Goal: Task Accomplishment & Management: Use online tool/utility

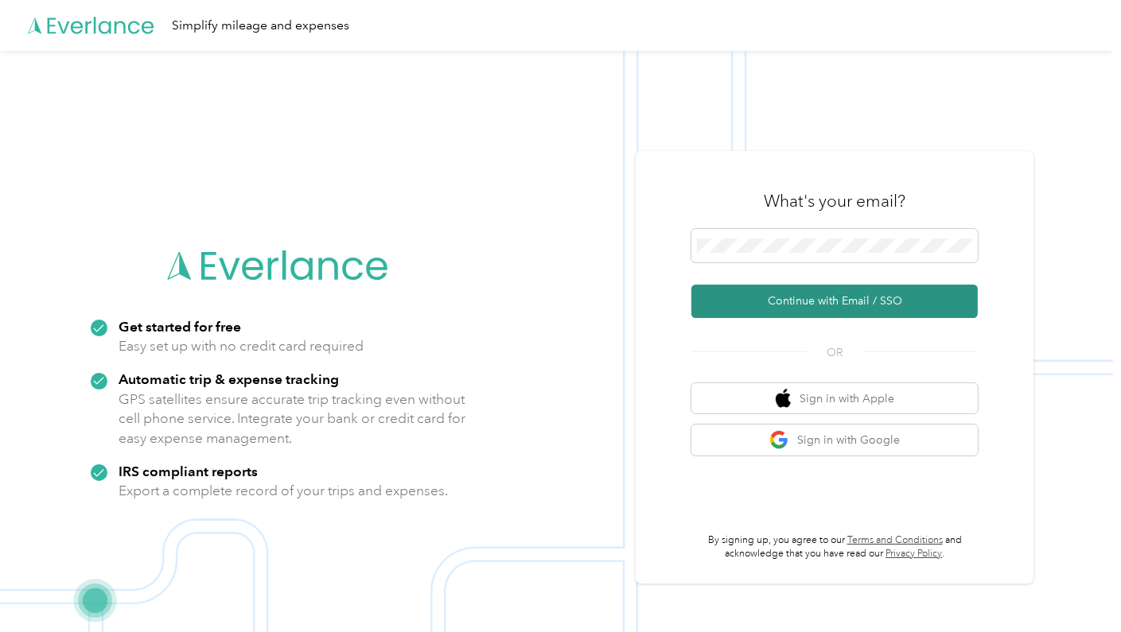
click at [849, 307] on button "Continue with Email / SSO" at bounding box center [834, 301] width 286 height 33
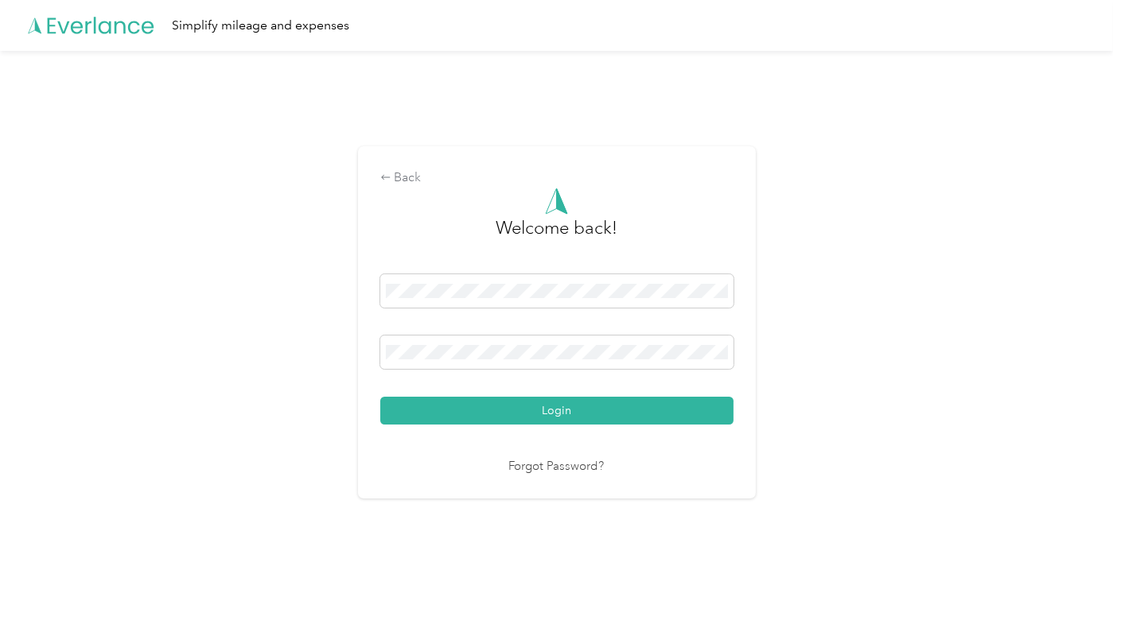
click at [565, 416] on button "Login" at bounding box center [556, 411] width 353 height 28
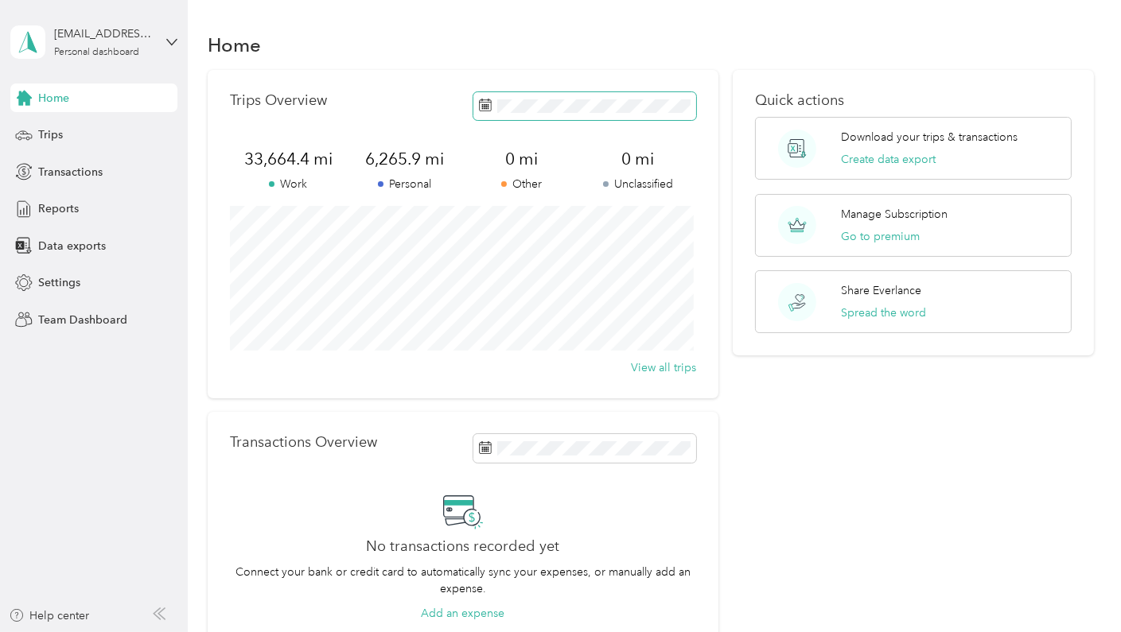
click at [481, 106] on icon at bounding box center [485, 105] width 13 height 13
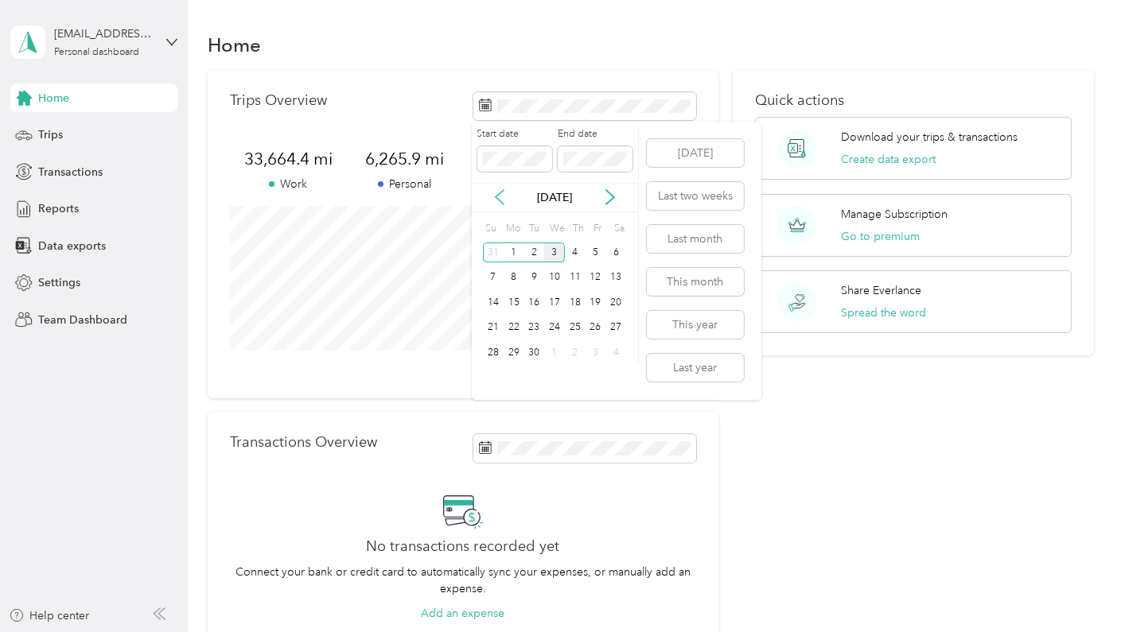
click at [496, 195] on icon at bounding box center [499, 198] width 8 height 14
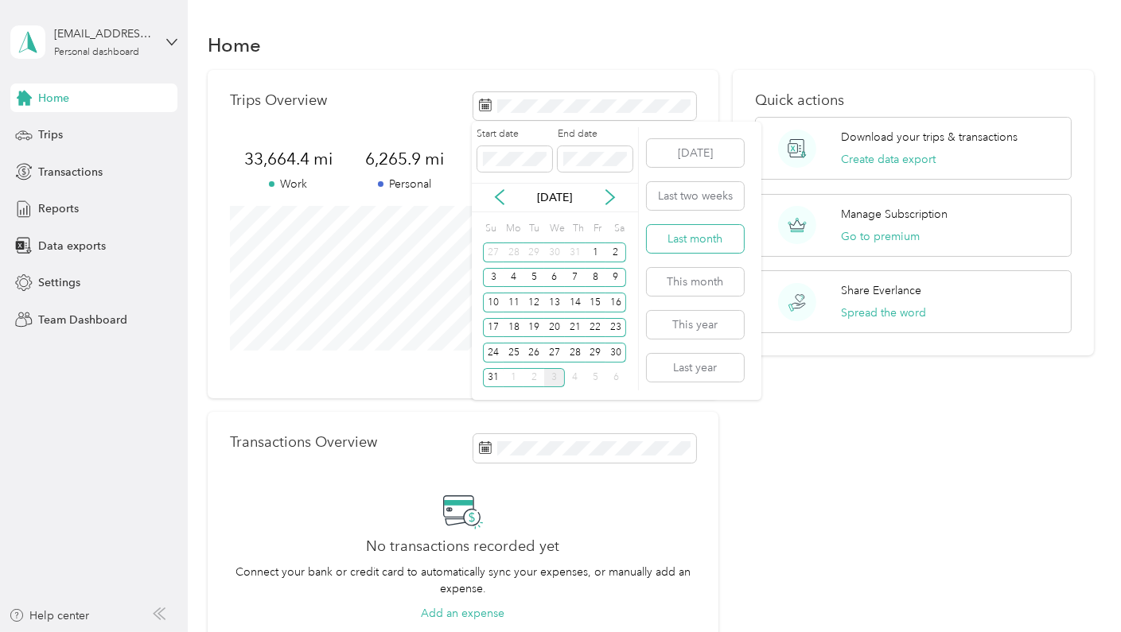
click at [708, 238] on button "Last month" at bounding box center [695, 239] width 97 height 28
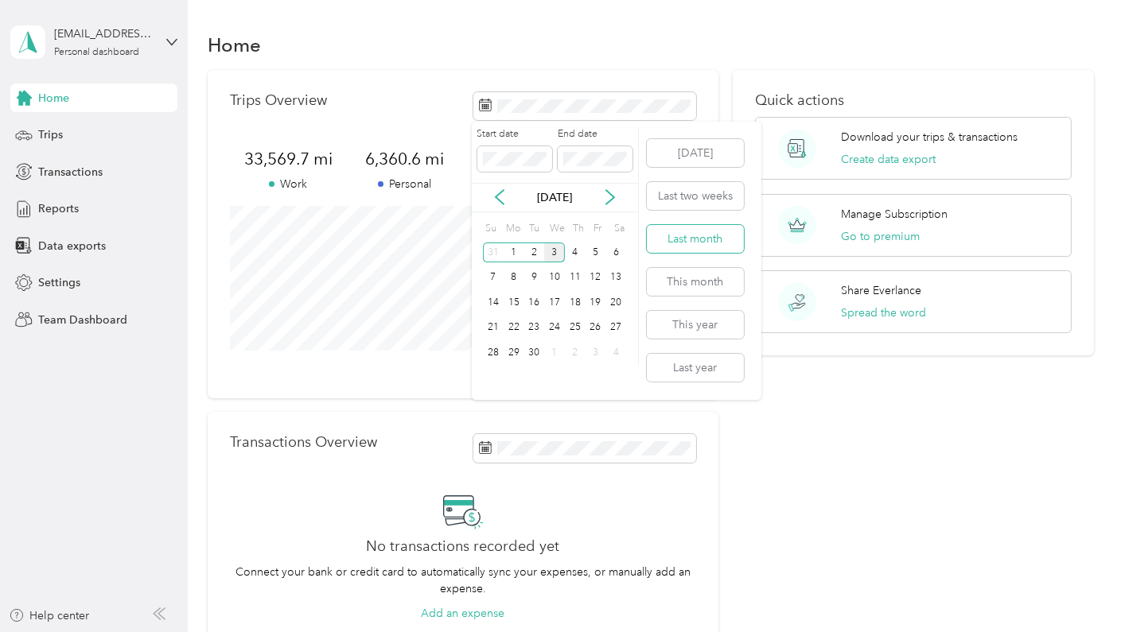
click at [690, 242] on button "Last month" at bounding box center [695, 239] width 97 height 28
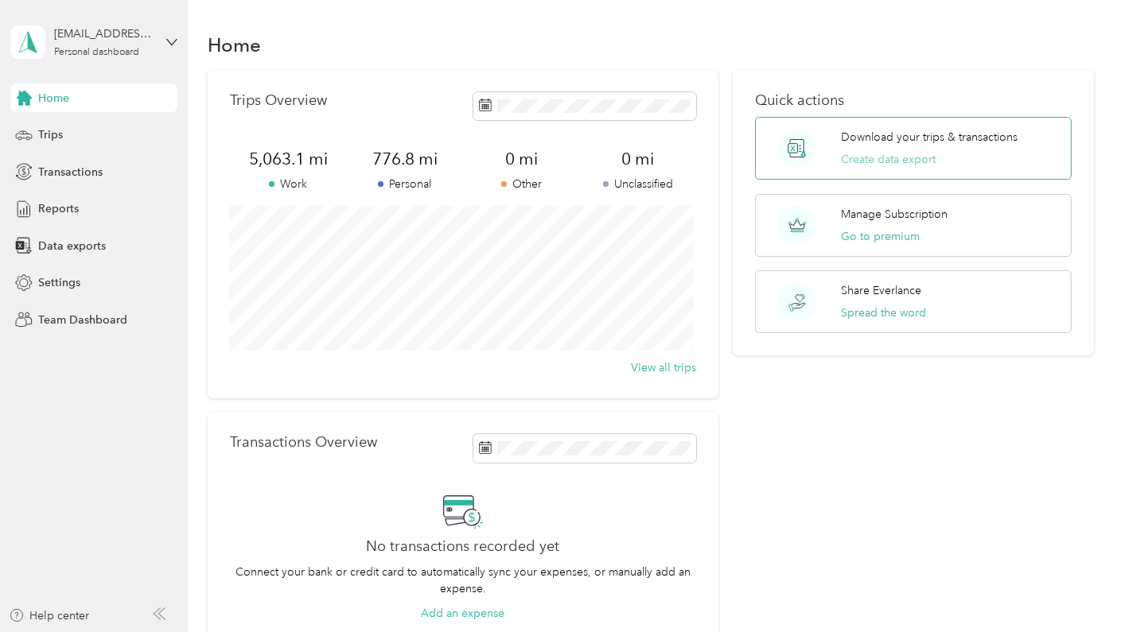
click at [876, 161] on button "Create data export" at bounding box center [888, 159] width 95 height 17
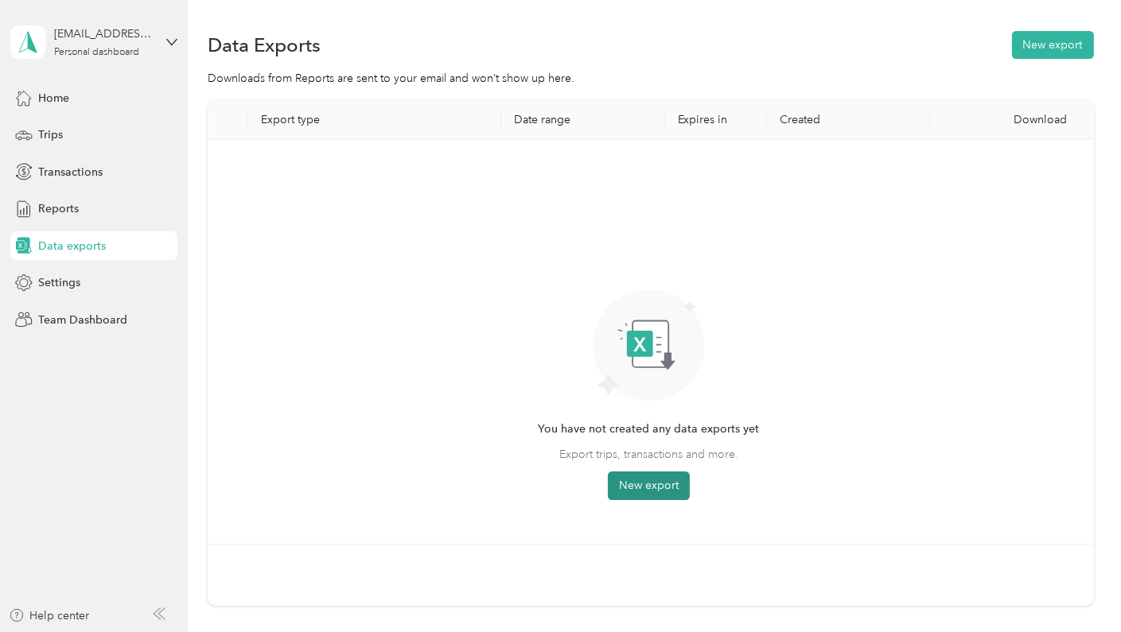
click at [666, 486] on button "New export" at bounding box center [649, 486] width 82 height 29
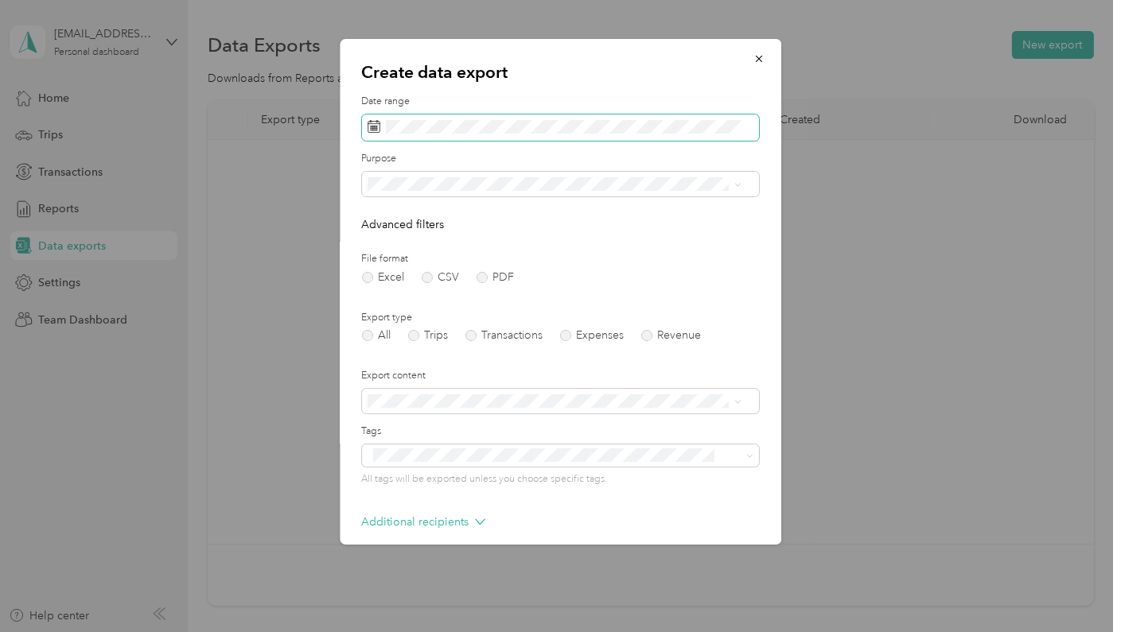
click at [370, 128] on icon at bounding box center [373, 126] width 13 height 13
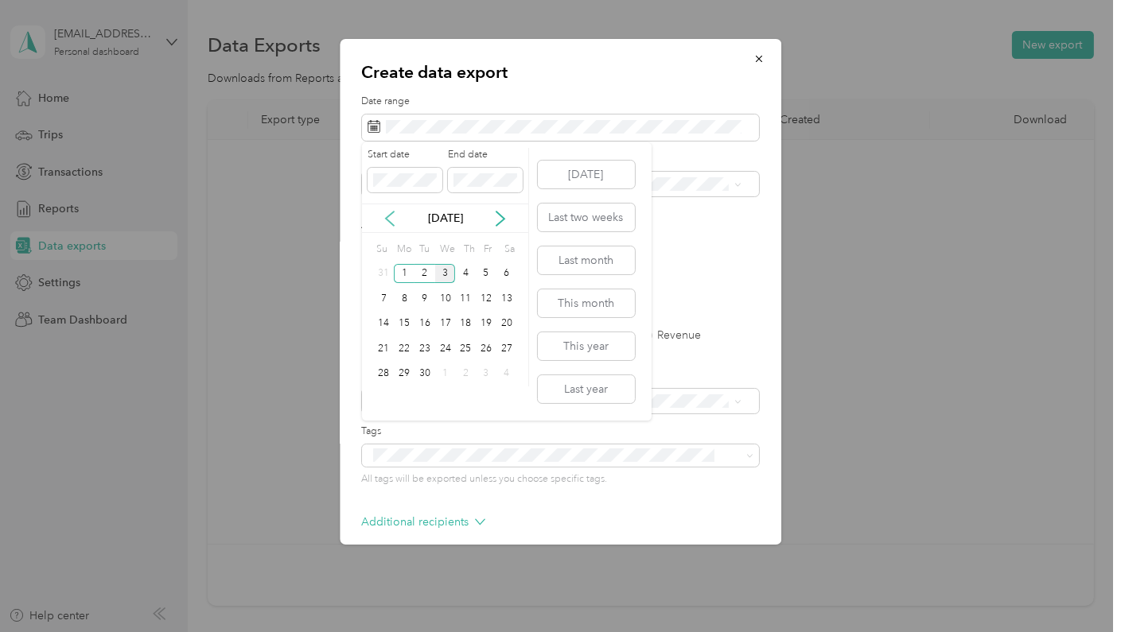
click at [390, 217] on icon at bounding box center [390, 219] width 16 height 16
click at [489, 271] on div "1" at bounding box center [486, 274] width 21 height 20
click at [387, 396] on div "31" at bounding box center [384, 399] width 21 height 20
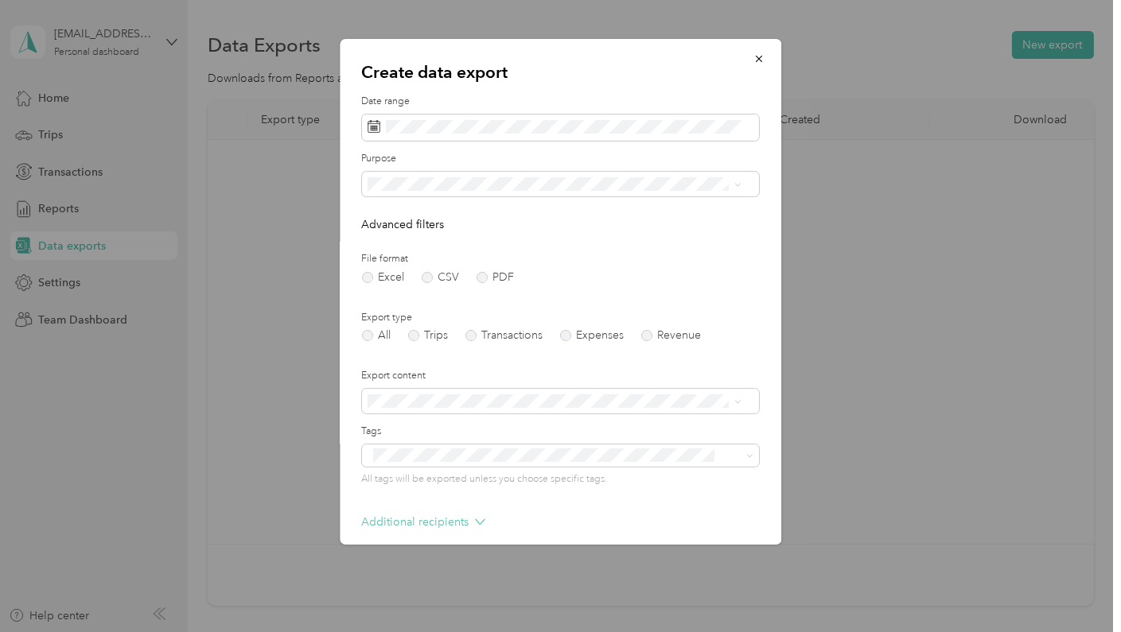
click at [429, 520] on p "Additional recipients" at bounding box center [423, 522] width 123 height 17
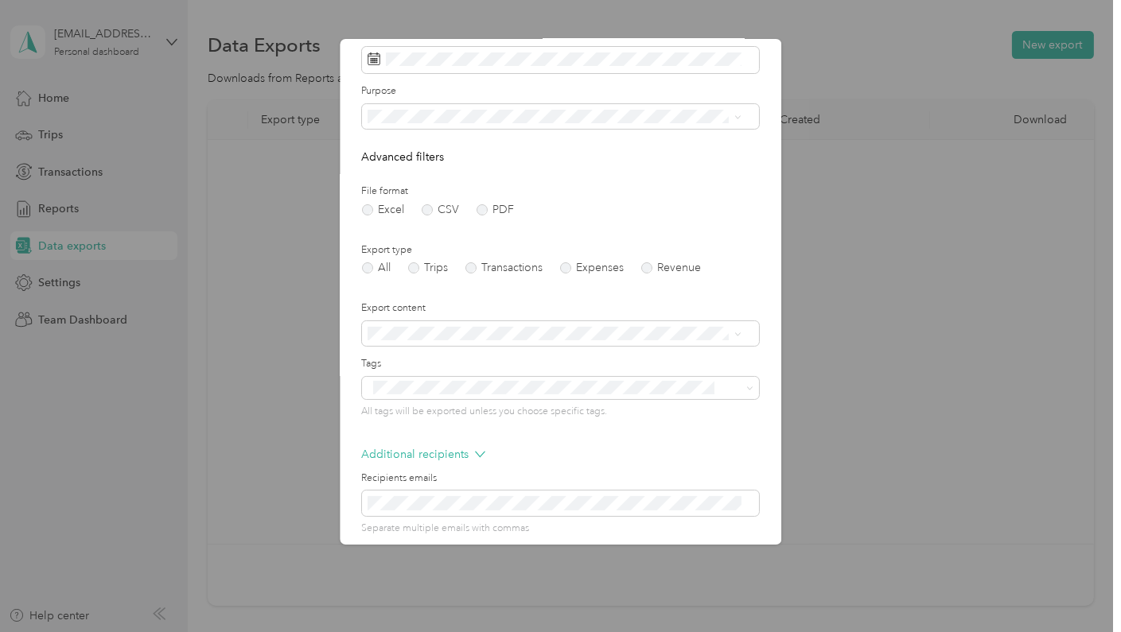
scroll to position [135, 0]
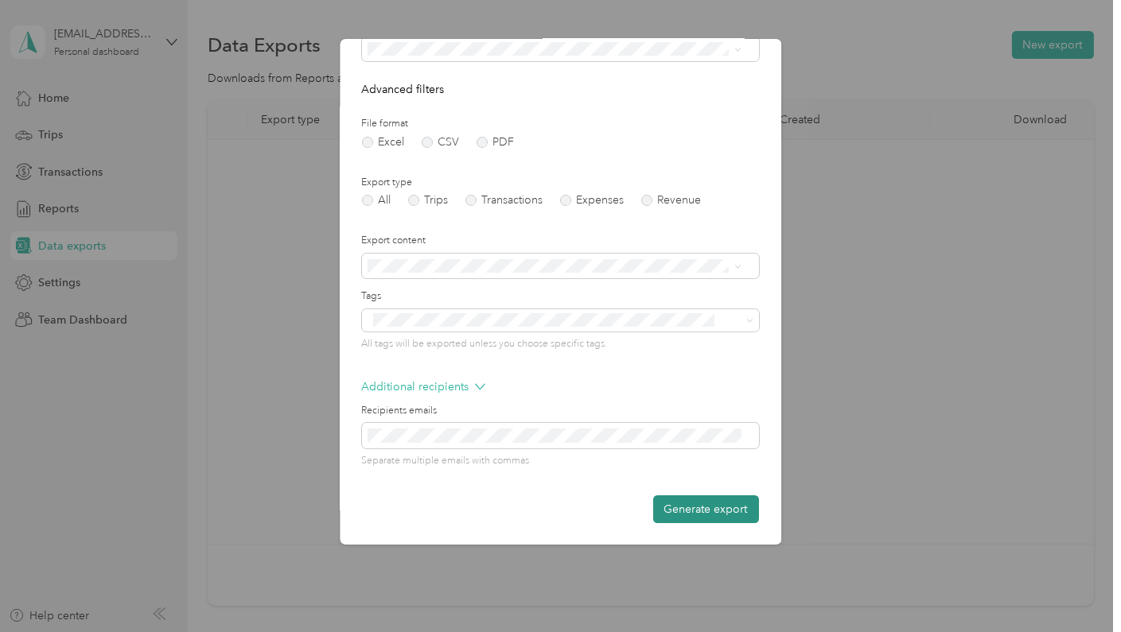
click at [702, 512] on button "Generate export" at bounding box center [706, 509] width 106 height 28
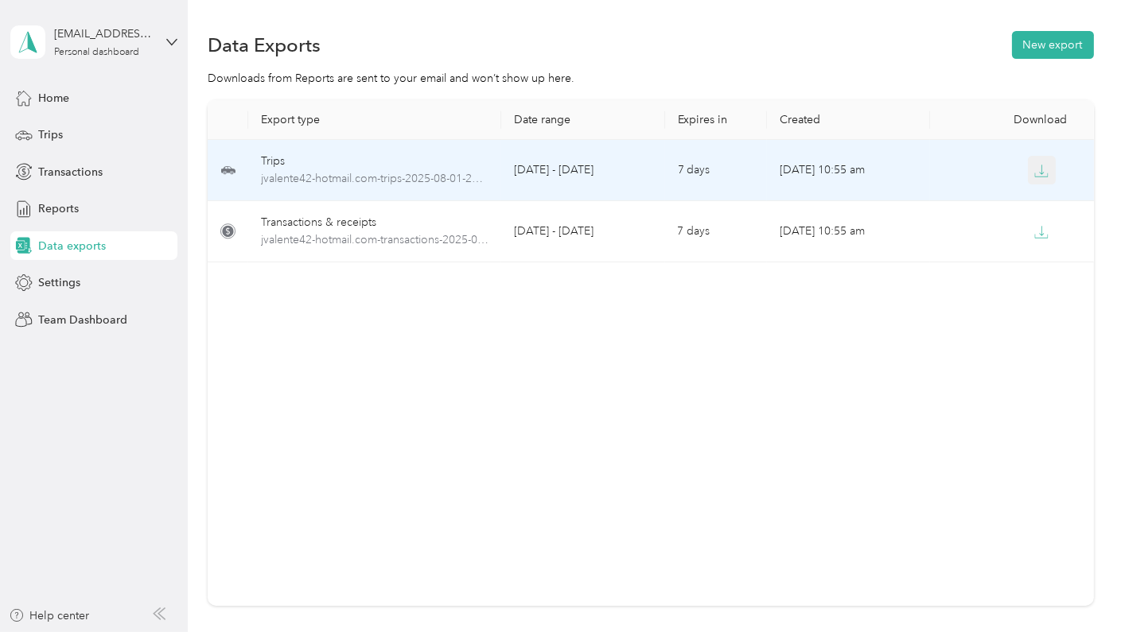
click at [1038, 169] on icon "button" at bounding box center [1041, 171] width 14 height 14
